Goal: Task Accomplishment & Management: Use online tool/utility

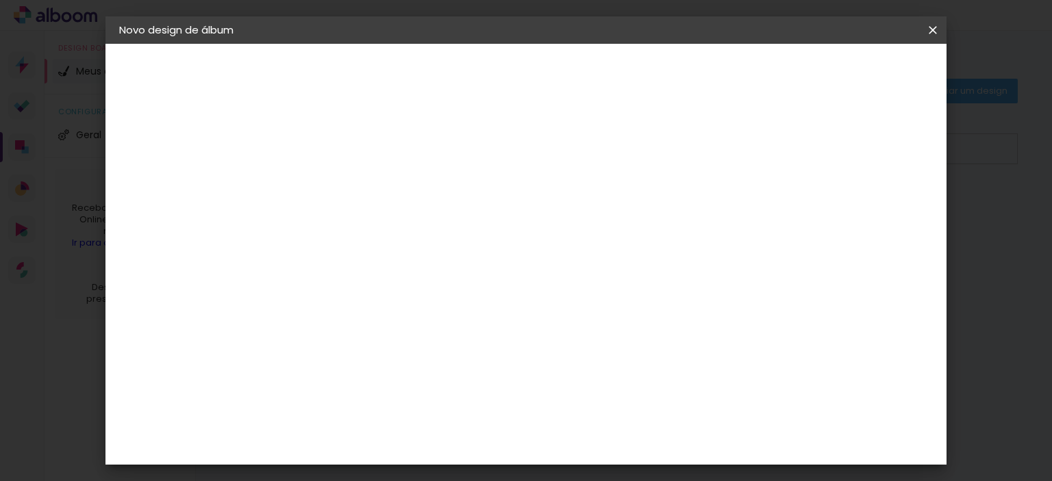
click at [369, 257] on input "re" at bounding box center [367, 260] width 116 height 17
type input "r"
type input "di"
type paper-input "di"
click at [362, 344] on div "Digipix Pro" at bounding box center [350, 345] width 34 height 22
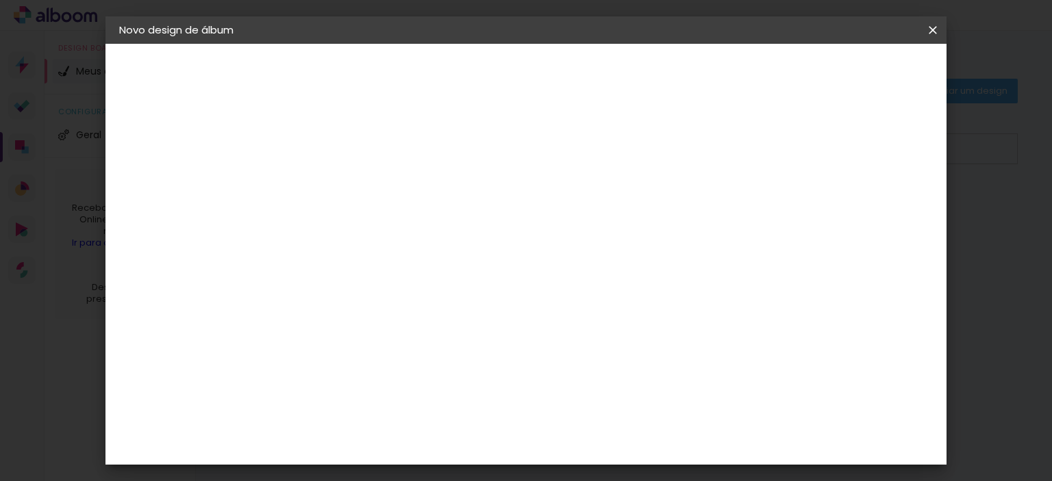
click at [362, 344] on div "Digipix Pro" at bounding box center [350, 345] width 34 height 22
click at [0, 0] on slot "Avançar" at bounding box center [0, 0] width 0 height 0
click at [452, 249] on div "Opções disponíveis 180º FLAT 600 180º LIGHT 180 SLIM 180° Photo HD Prime 180° F…" at bounding box center [378, 261] width 148 height 256
click at [396, 228] on input "text" at bounding box center [369, 238] width 53 height 21
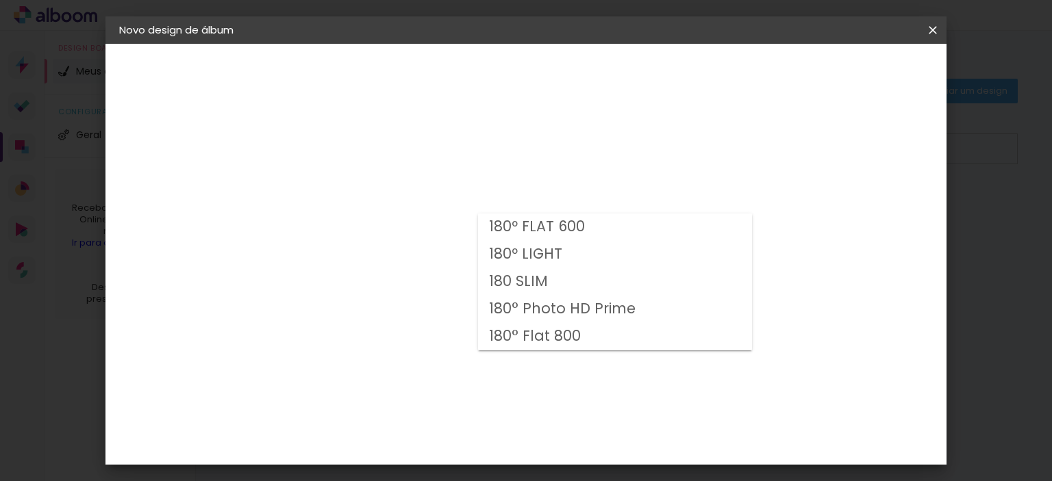
click at [0, 0] on slot "180° Flat 800" at bounding box center [0, 0] width 0 height 0
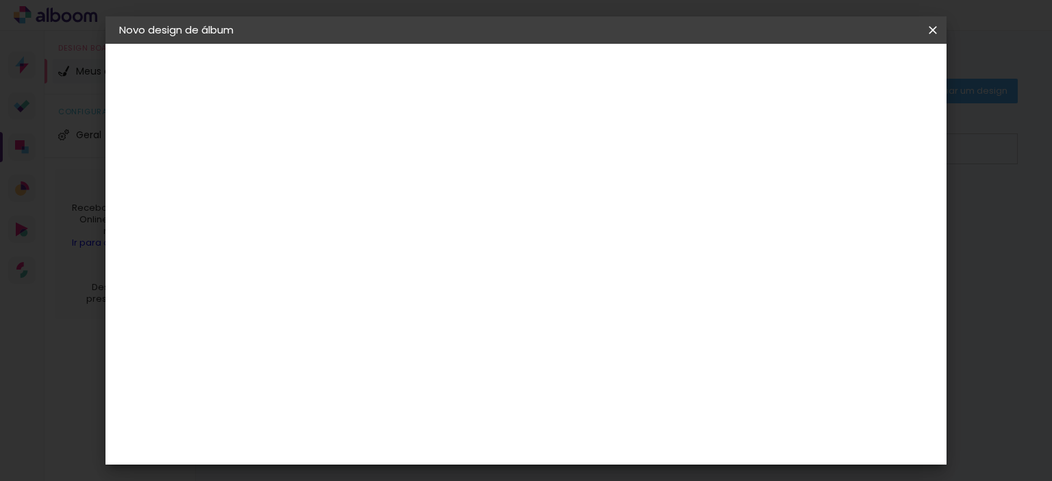
click at [511, 222] on input "180° Flat 800" at bounding box center [427, 224] width 168 height 21
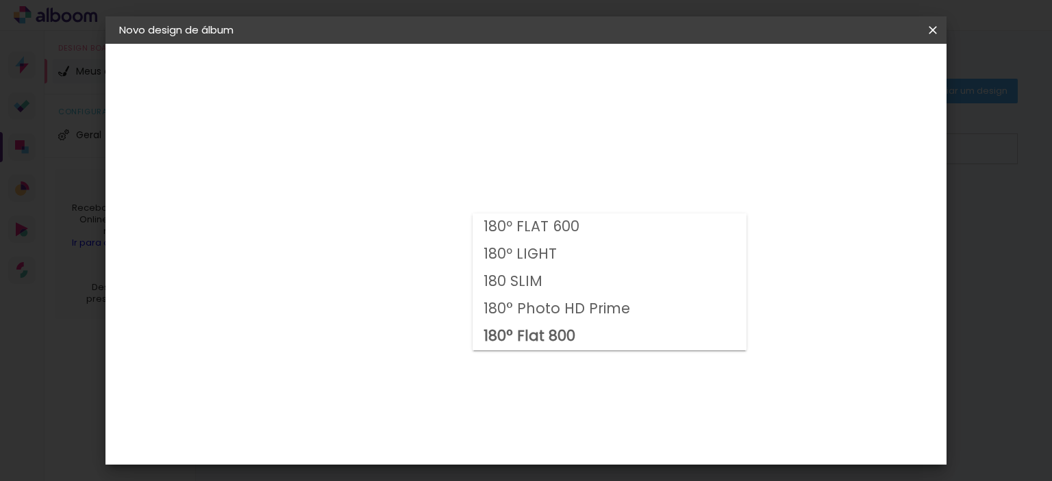
click at [542, 280] on paper-item "180 SLIM" at bounding box center [609, 281] width 274 height 27
type input "180 SLIM"
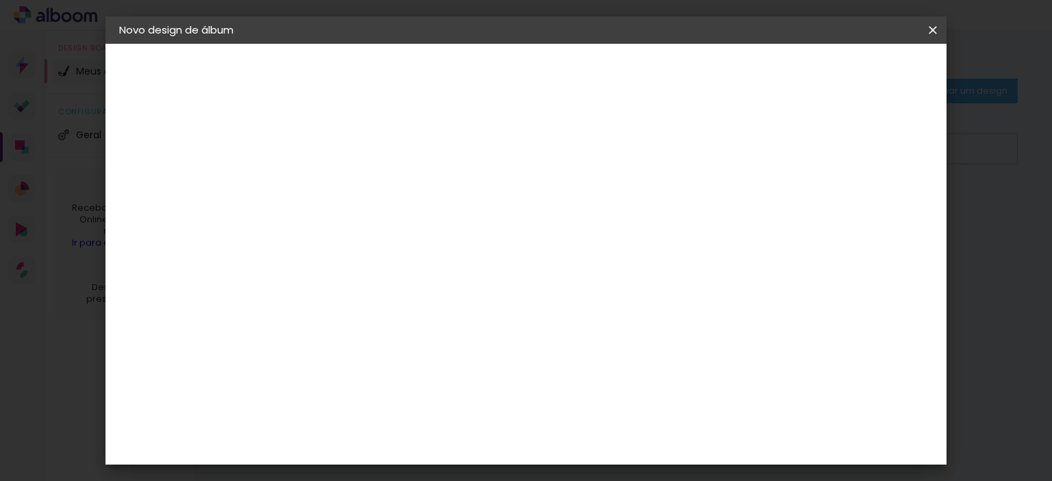
click at [360, 160] on div "Opções disponíveis 180º FLAT 600 180º LIGHT 180 SLIM 180° Photo HD Prime 180° F…" at bounding box center [434, 102] width 303 height 116
click at [511, 227] on input "180 SLIM" at bounding box center [427, 224] width 168 height 21
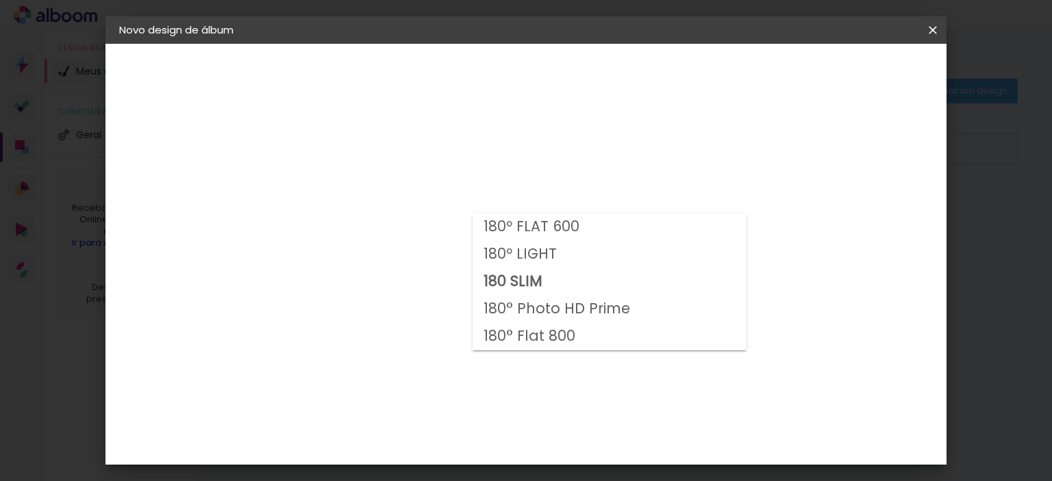
click at [592, 227] on div at bounding box center [609, 275] width 274 height 137
click at [0, 0] on slot "180 SLIM" at bounding box center [0, 0] width 0 height 0
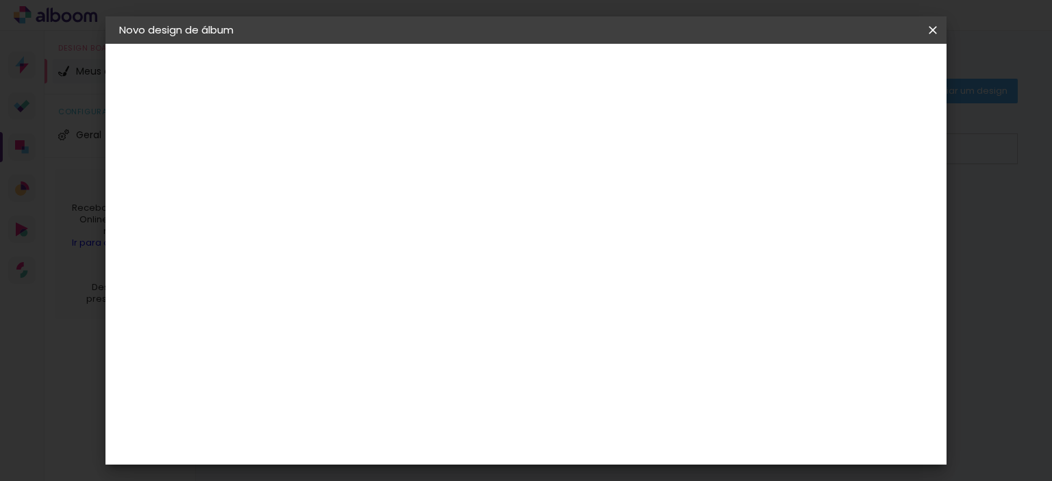
click at [436, 353] on span "29.7 × 21.0" at bounding box center [404, 367] width 64 height 28
click at [566, 65] on paper-button "Avançar" at bounding box center [532, 72] width 67 height 23
click at [0, 0] on slot "Voltar" at bounding box center [0, 0] width 0 height 0
click at [396, 234] on input "text" at bounding box center [369, 238] width 53 height 21
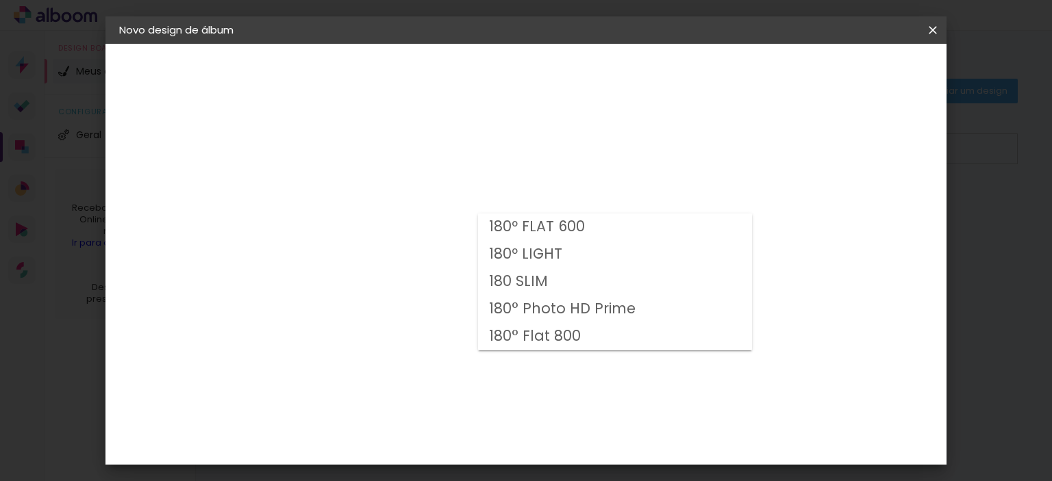
drag, startPoint x: 305, startPoint y: 243, endPoint x: 433, endPoint y: 223, distance: 129.6
click at [312, 160] on div "Opções disponíveis 180º FLAT 600 180º LIGHT 180 SLIM 180° Photo HD Prime 180° F…" at bounding box center [377, 102] width 189 height 116
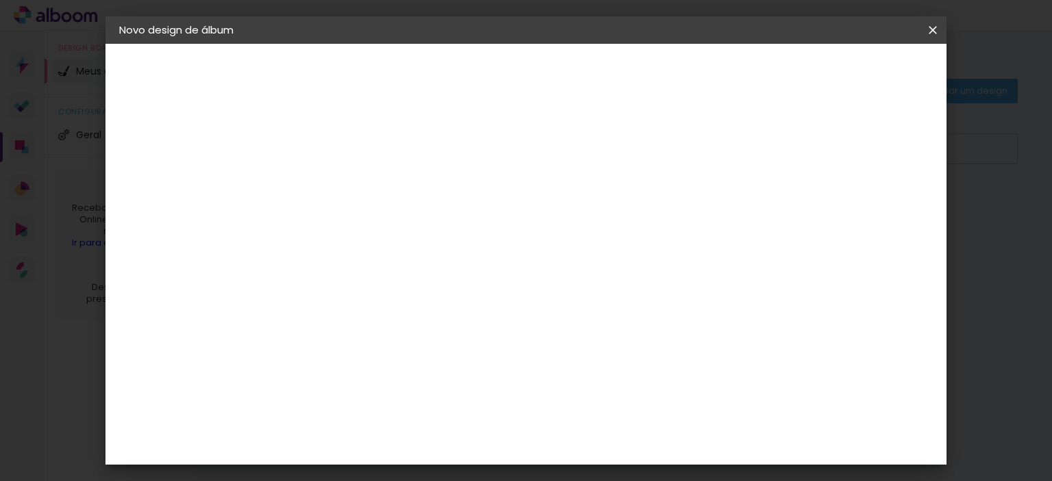
click at [396, 228] on input "text" at bounding box center [369, 238] width 53 height 21
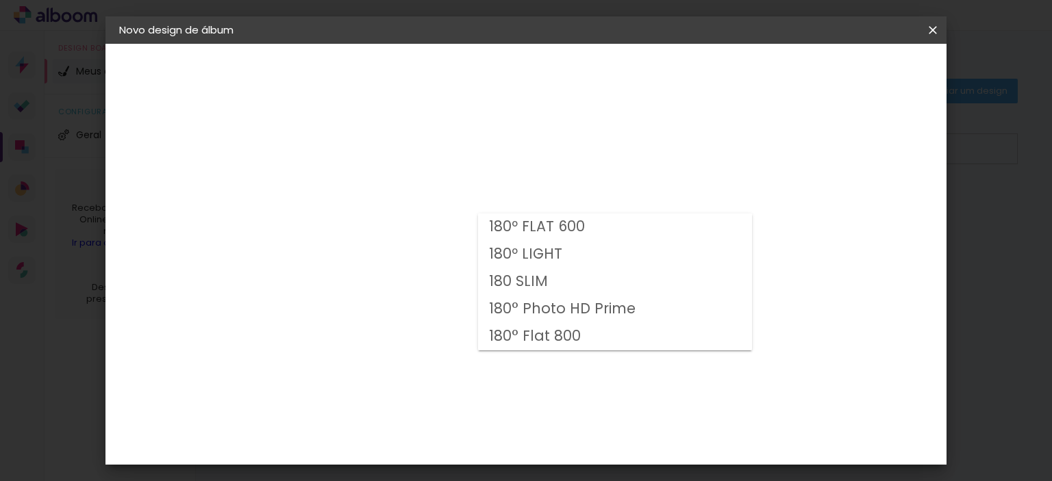
click at [162, 162] on div "Digipix Pro" at bounding box center [163, 169] width 30 height 19
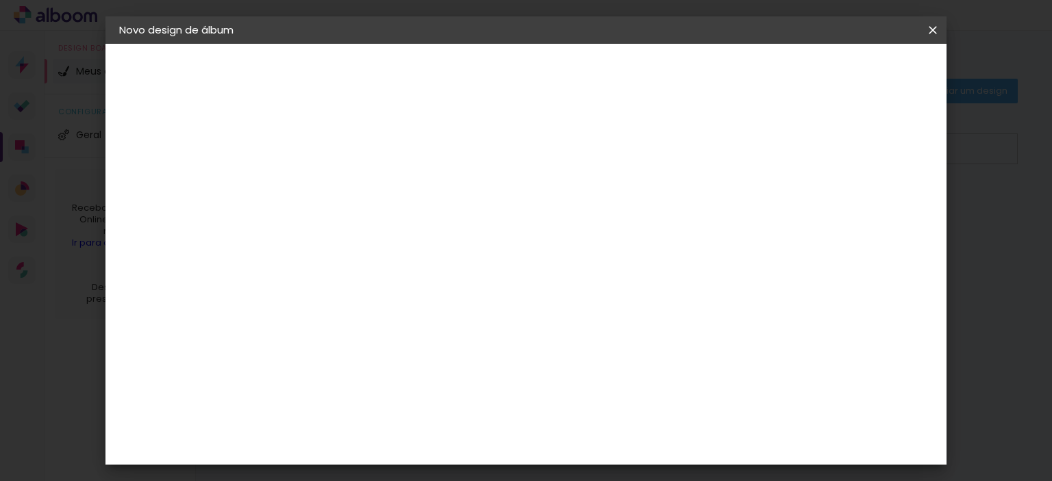
scroll to position [55, 0]
click at [394, 377] on div "Indimagem" at bounding box center [363, 382] width 61 height 11
click at [383, 377] on div "Indimagem" at bounding box center [363, 382] width 61 height 11
click at [562, 65] on paper-button "Avançar" at bounding box center [528, 72] width 67 height 23
click at [452, 208] on div "Opções disponíveis Prime Center Tape Premium HD Tamanho Escolha o tamanho" at bounding box center [378, 261] width 148 height 256
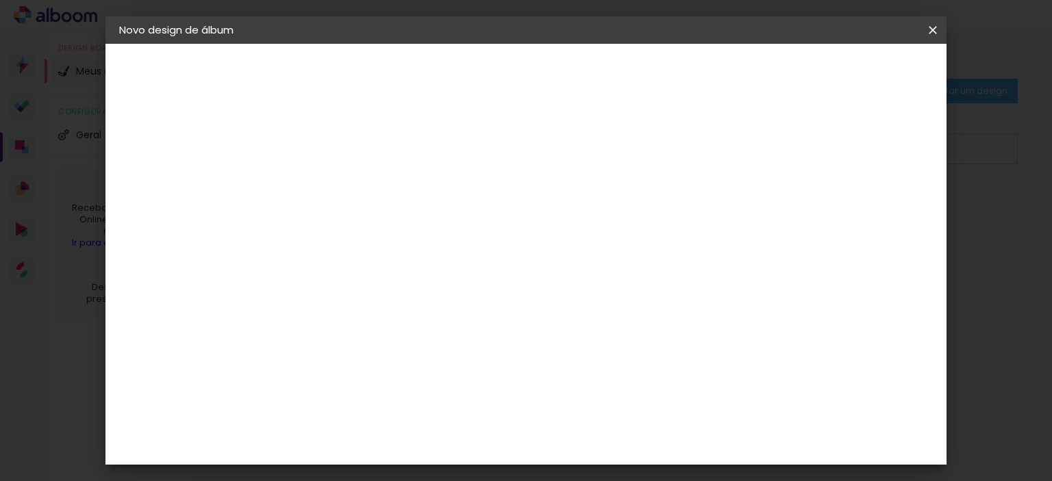
click at [396, 228] on input "text" at bounding box center [369, 238] width 53 height 21
click at [175, 202] on iron-pages "Modelo Escolhendo modelo... Tamanho livre" at bounding box center [194, 199] width 150 height 27
click at [178, 173] on div "Indimagem" at bounding box center [175, 169] width 55 height 10
click at [377, 252] on input "di" at bounding box center [364, 260] width 111 height 17
type input "d"
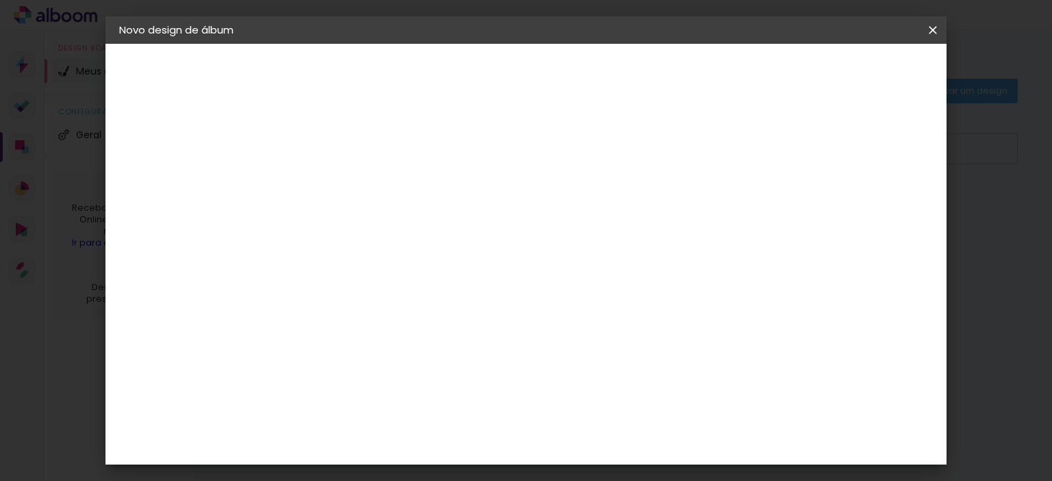
click at [371, 210] on input "[GEOGRAPHIC_DATA]" at bounding box center [372, 218] width 127 height 17
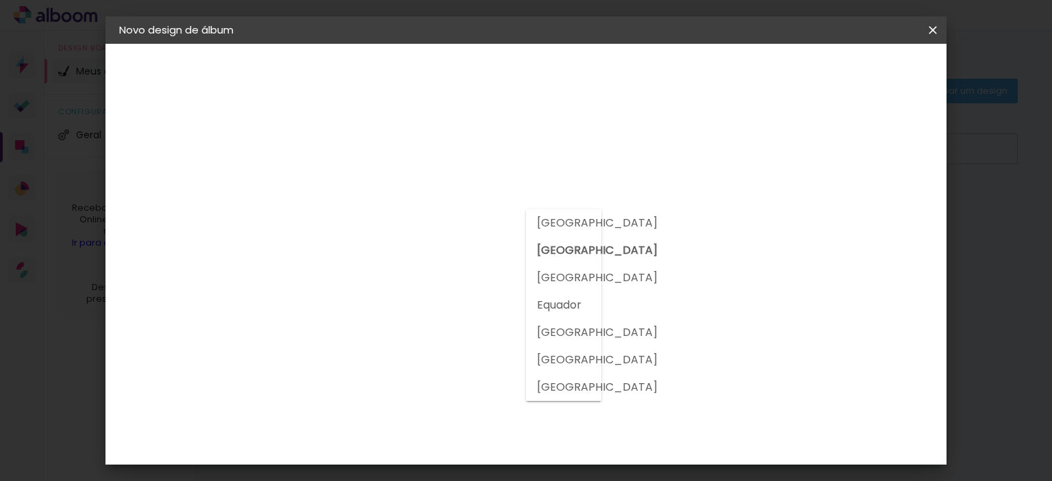
click at [546, 259] on paper-item "[GEOGRAPHIC_DATA]" at bounding box center [545, 250] width 38 height 27
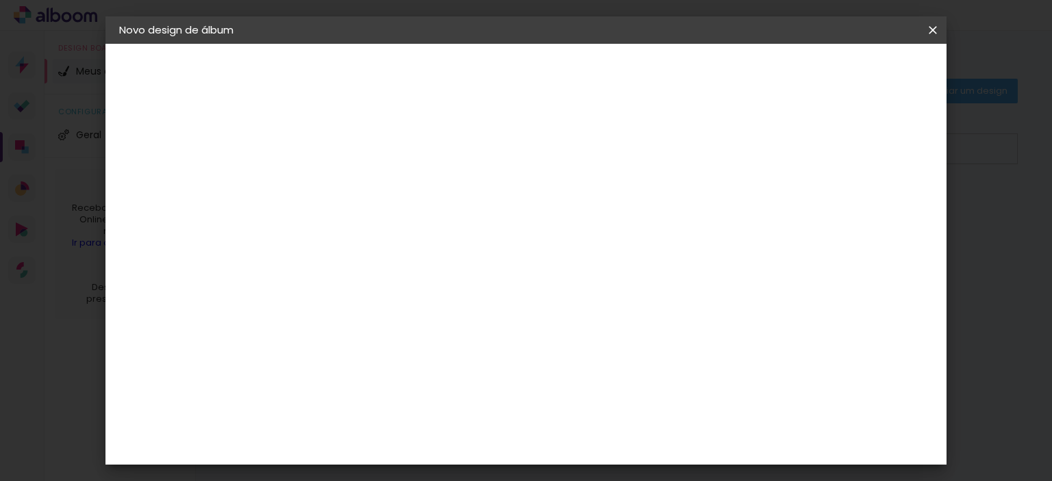
scroll to position [616, 0]
click at [352, 296] on paper-item "Clan Color" at bounding box center [378, 314] width 148 height 36
click at [0, 0] on slot "Avançar" at bounding box center [0, 0] width 0 height 0
click at [492, 66] on paper-button "Voltar" at bounding box center [464, 72] width 55 height 23
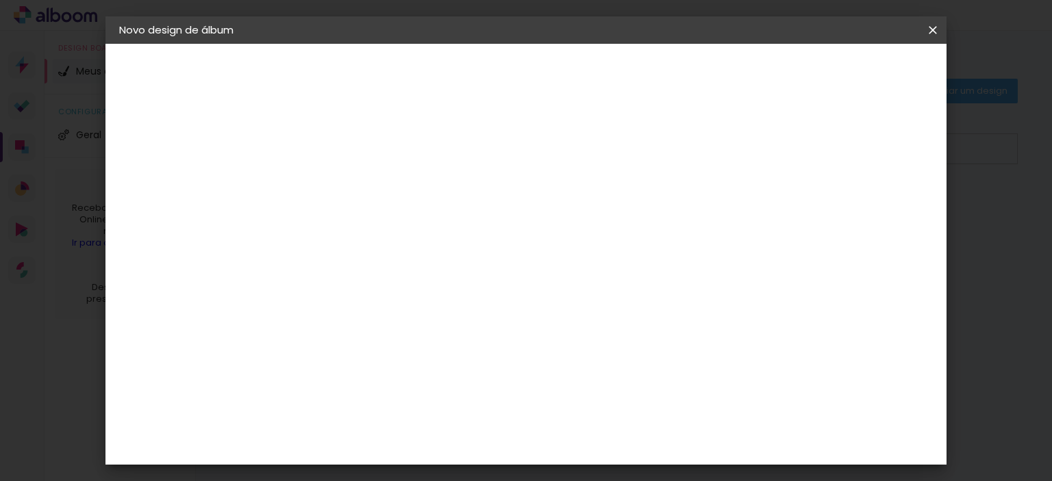
click at [343, 200] on div "DM Encadernadora" at bounding box center [375, 211] width 84 height 22
click at [599, 81] on paper-button "Avançar" at bounding box center [565, 72] width 67 height 23
drag, startPoint x: 827, startPoint y: 77, endPoint x: 821, endPoint y: 81, distance: 7.4
click at [0, 0] on slot "Voltar" at bounding box center [0, 0] width 0 height 0
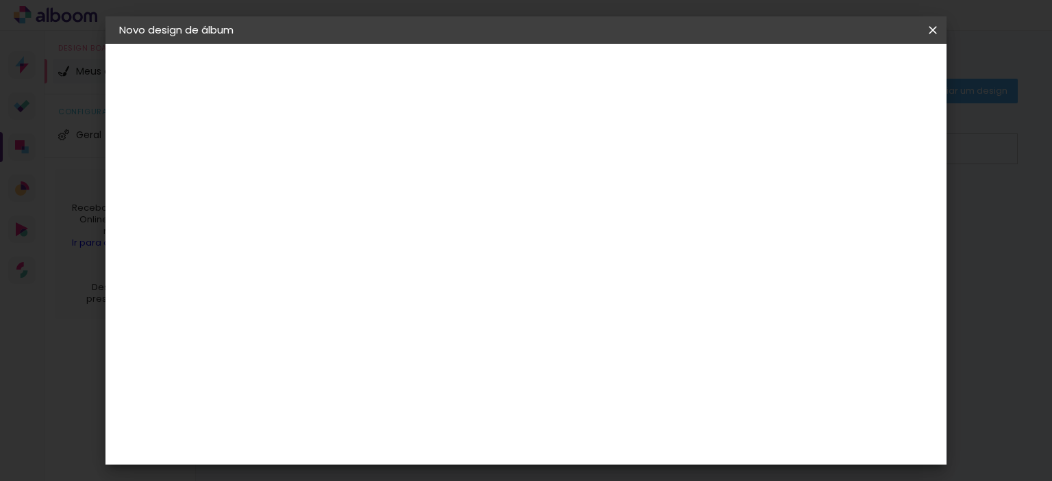
scroll to position [3081, 0]
click at [0, 0] on slot "Avançar" at bounding box center [0, 0] width 0 height 0
click at [492, 81] on paper-button "Voltar" at bounding box center [464, 72] width 55 height 23
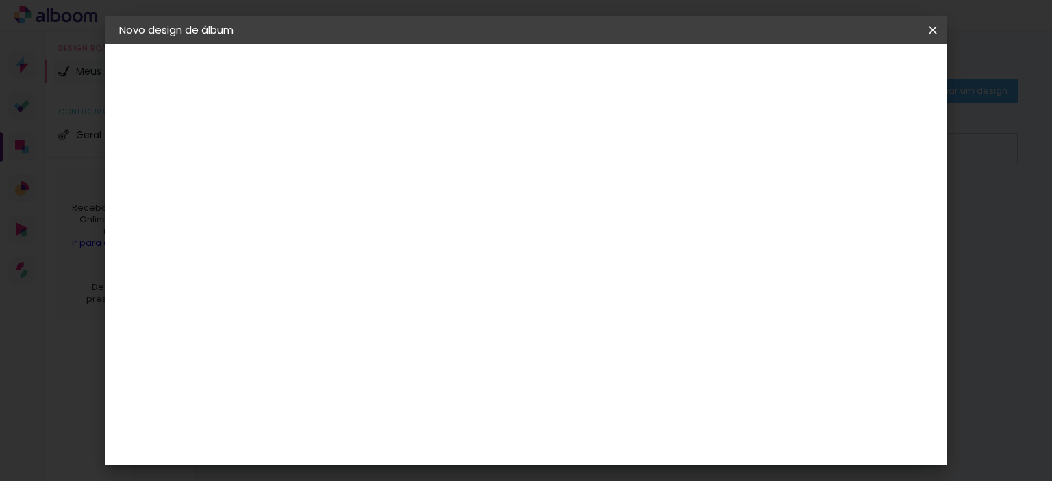
click at [354, 469] on div "Unimagem" at bounding box center [362, 474] width 59 height 11
